Goal: Task Accomplishment & Management: Manage account settings

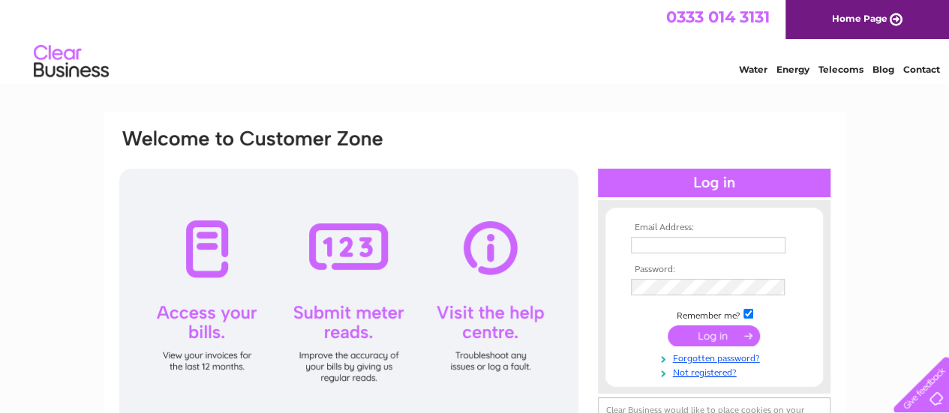
type input "iainmacrury@salarsmokehouse.co.uk"
drag, startPoint x: 693, startPoint y: 319, endPoint x: 699, endPoint y: 335, distance: 17.6
click at [699, 335] on tbody "Email Address: iainmacrury@salarsmokehouse.co.uk Password: Remember me? Forgott…" at bounding box center [714, 301] width 174 height 156
click at [699, 335] on input "submit" at bounding box center [714, 336] width 92 height 21
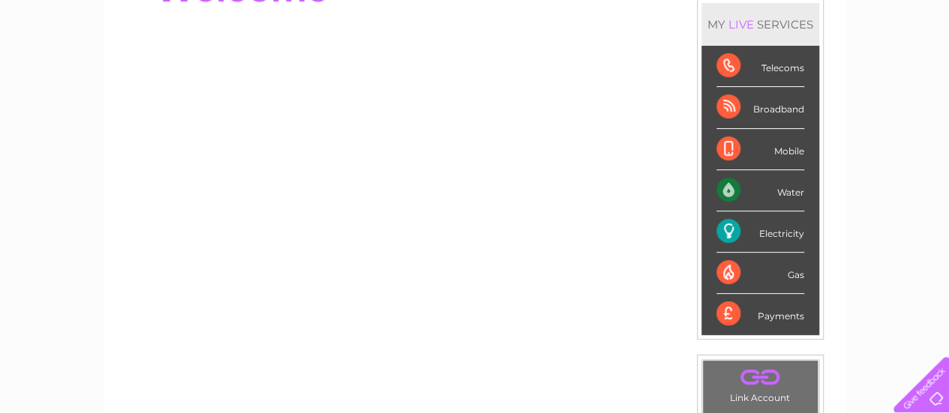
scroll to position [182, 0]
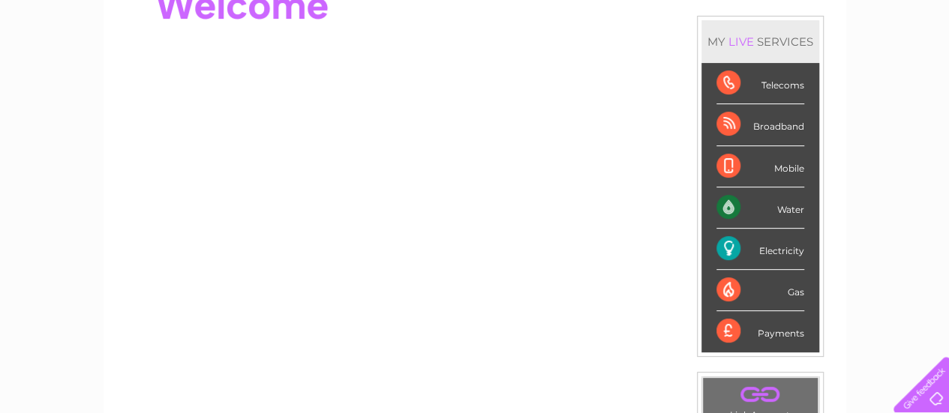
click at [731, 248] on div "Electricity" at bounding box center [760, 249] width 88 height 41
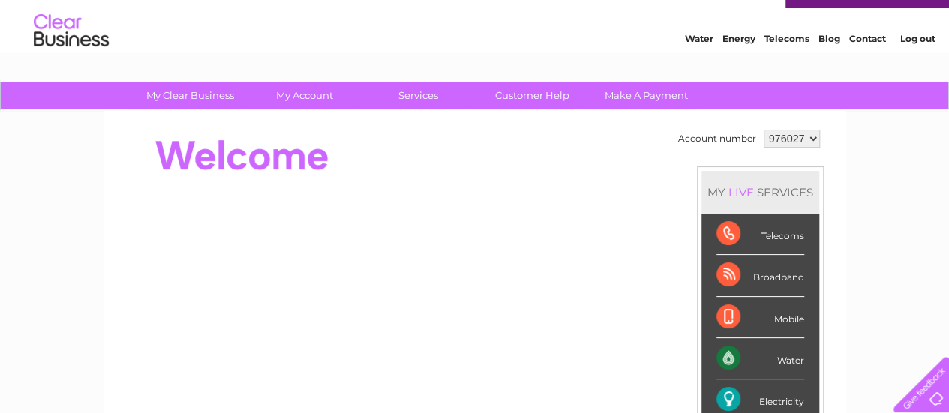
scroll to position [0, 0]
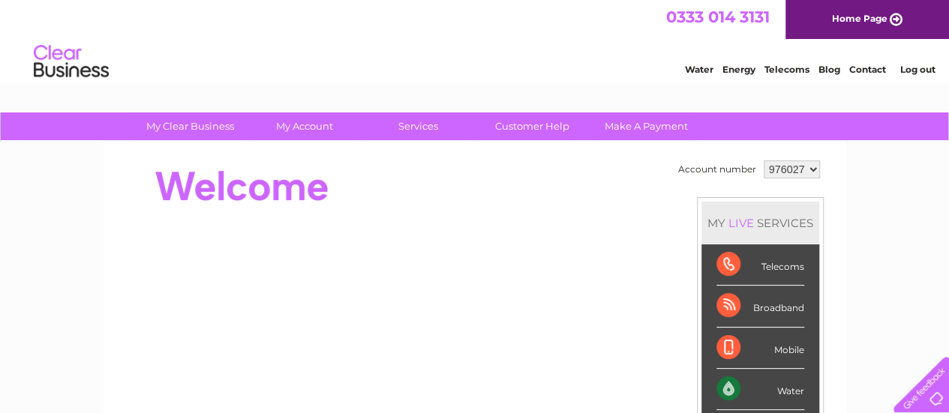
click at [740, 71] on link "Energy" at bounding box center [738, 69] width 33 height 11
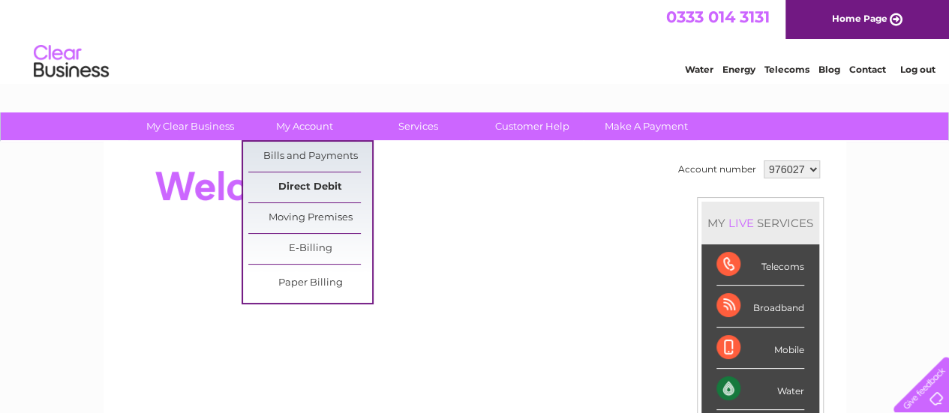
click at [315, 187] on link "Direct Debit" at bounding box center [310, 188] width 124 height 30
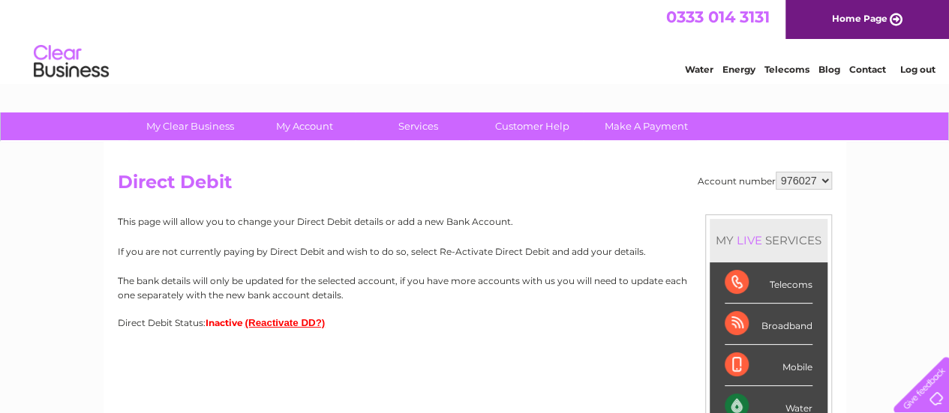
click at [311, 322] on button "(Reactivate DD?)" at bounding box center [285, 322] width 80 height 11
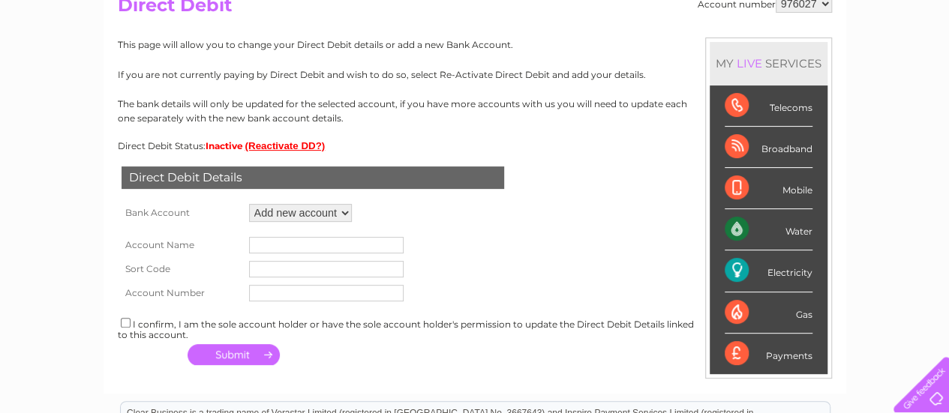
scroll to position [178, 0]
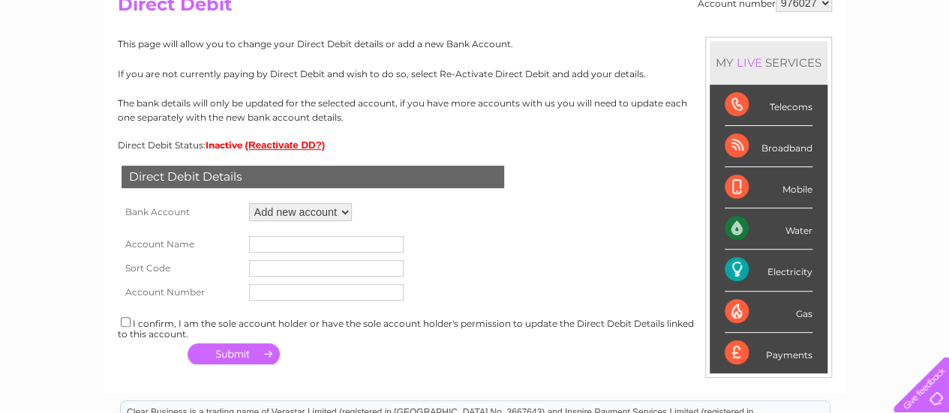
click at [364, 246] on input "text" at bounding box center [326, 244] width 155 height 17
click at [347, 213] on select "Add new account ****0763" at bounding box center [300, 212] width 103 height 18
select select "1017720"
click at [249, 203] on select "Add new account ****0763" at bounding box center [300, 212] width 103 height 18
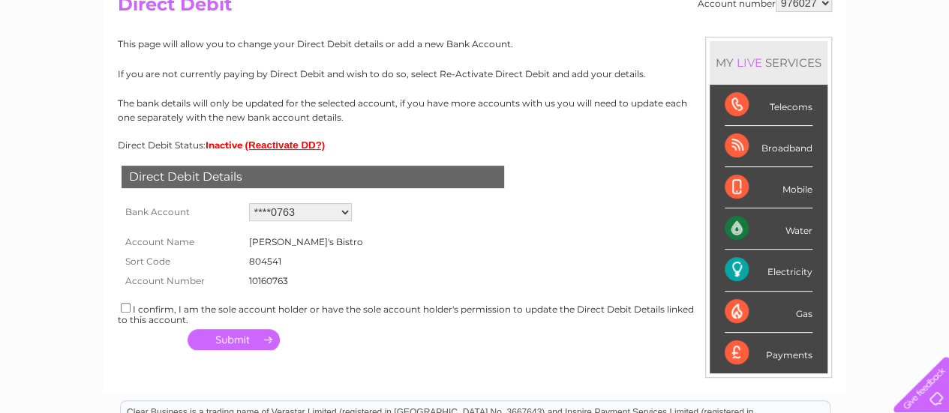
click at [126, 305] on input "checkbox" at bounding box center [126, 308] width 10 height 10
checkbox input "true"
click at [252, 341] on button "button" at bounding box center [234, 339] width 92 height 21
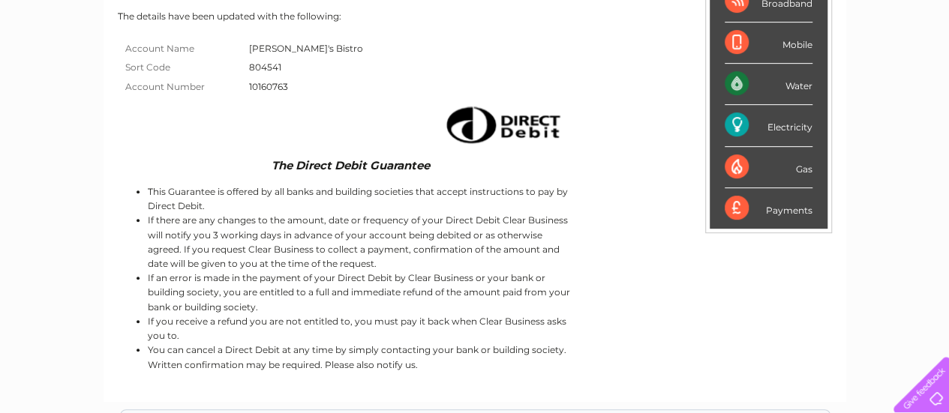
scroll to position [335, 0]
